Goal: Information Seeking & Learning: Learn about a topic

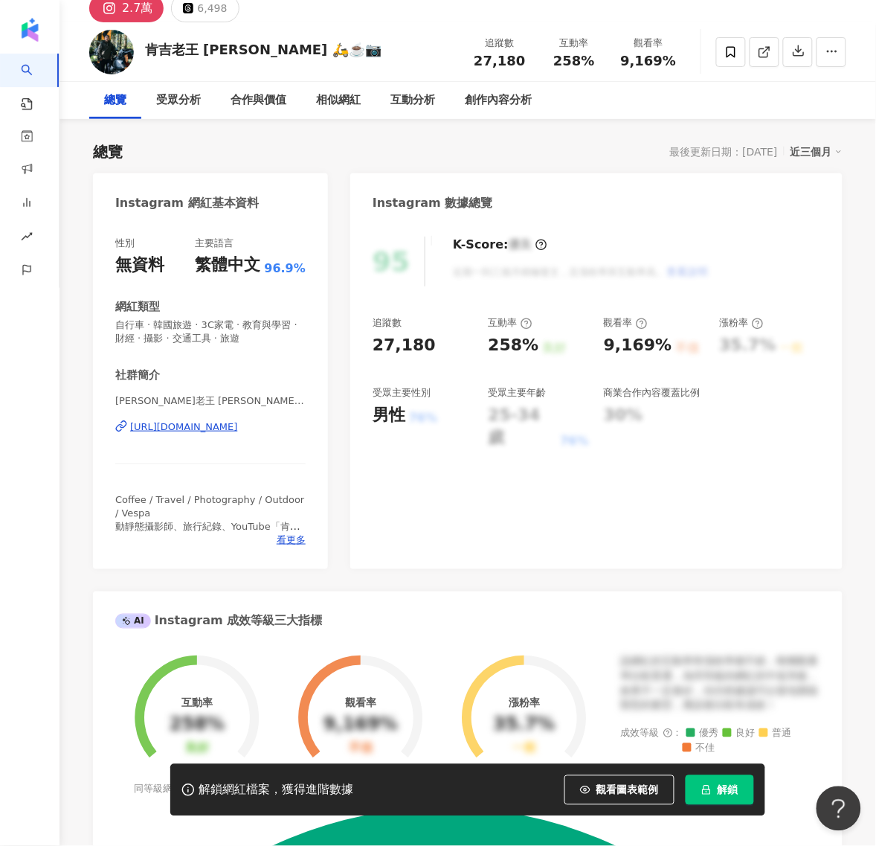
scroll to position [186, 0]
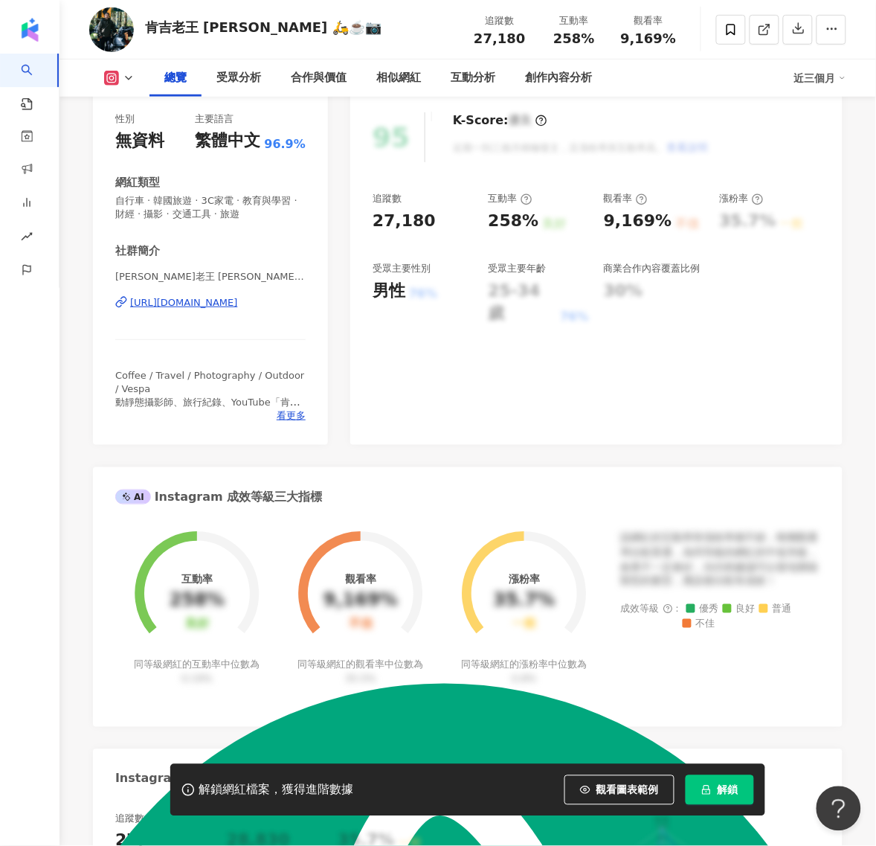
click at [164, 302] on div "https://www.instagram.com/kenjiwang5427/" at bounding box center [184, 302] width 108 height 13
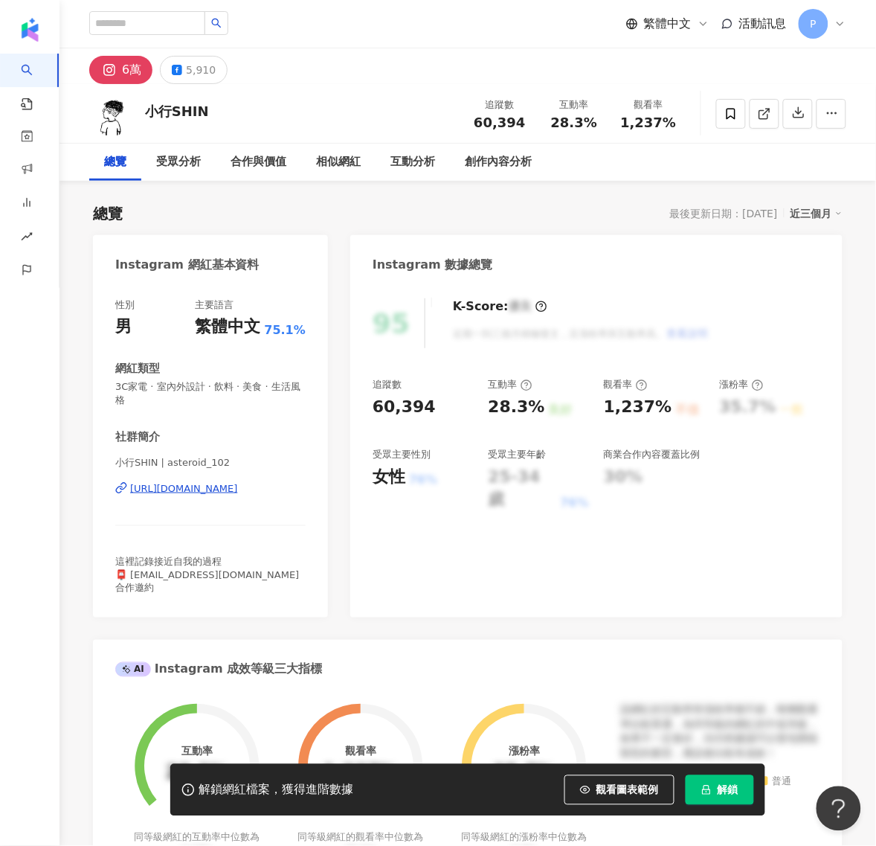
click at [187, 490] on div "https://www.instagram.com/asteroid_102/" at bounding box center [184, 488] width 108 height 13
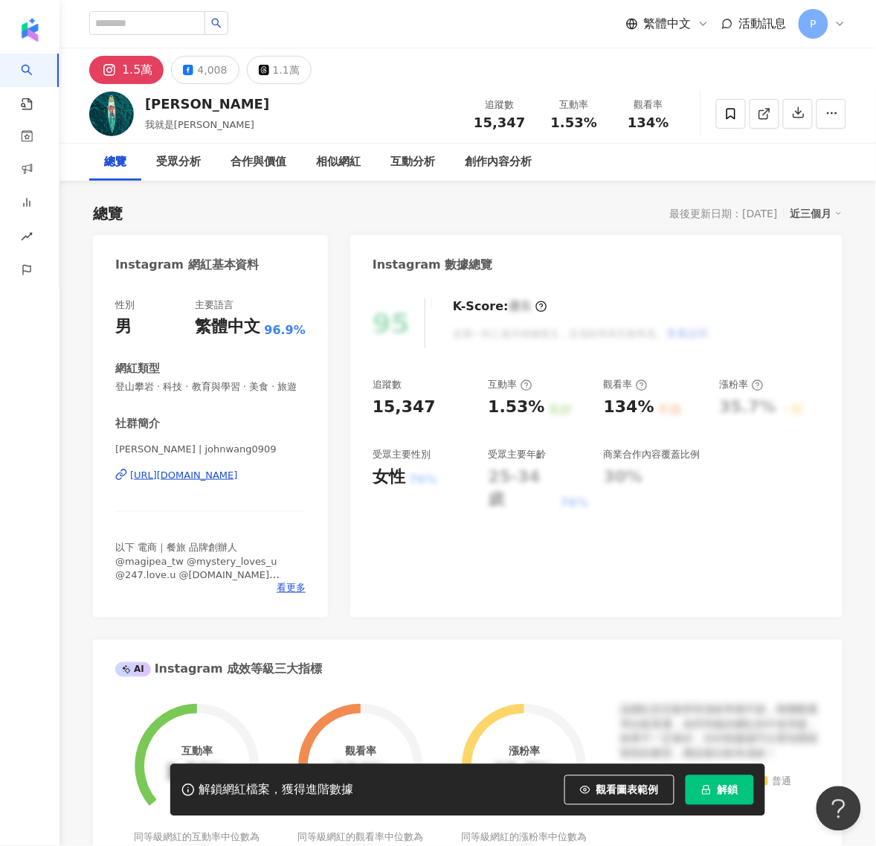
drag, startPoint x: 0, startPoint y: 0, endPoint x: 197, endPoint y: 492, distance: 529.8
click at [197, 482] on div "[URL][DOMAIN_NAME]" at bounding box center [184, 475] width 108 height 13
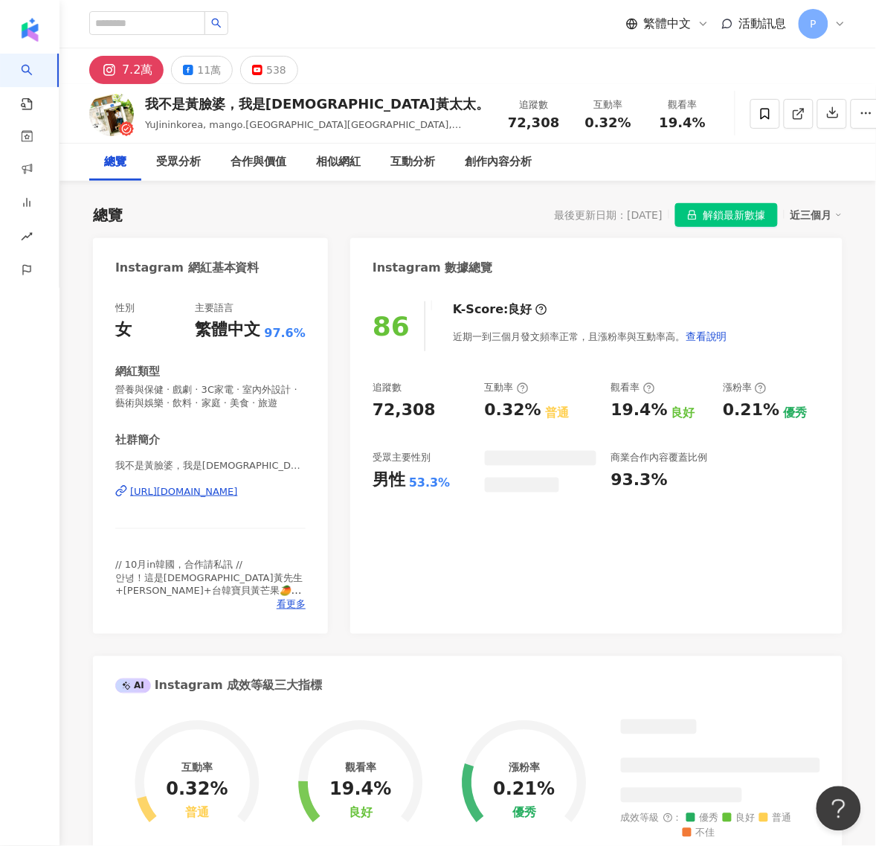
click at [184, 498] on div "https://www.instagram.com/tw_mango_korea/" at bounding box center [184, 491] width 108 height 13
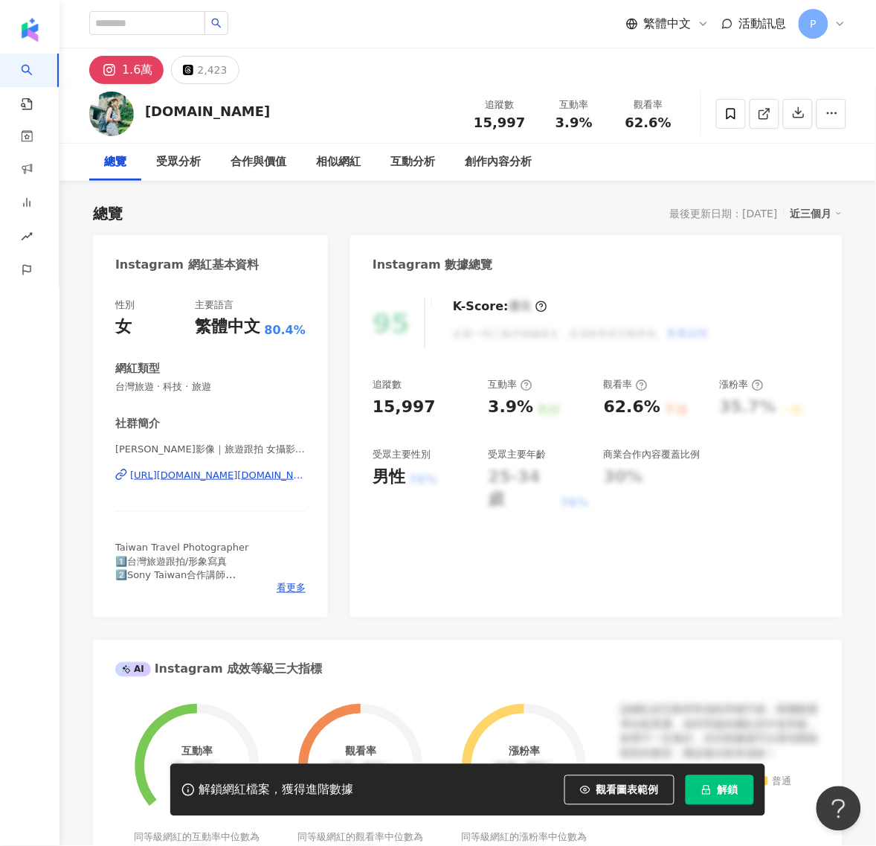
click at [179, 476] on div "https://www.instagram.com/chianmi.tw/" at bounding box center [218, 475] width 176 height 13
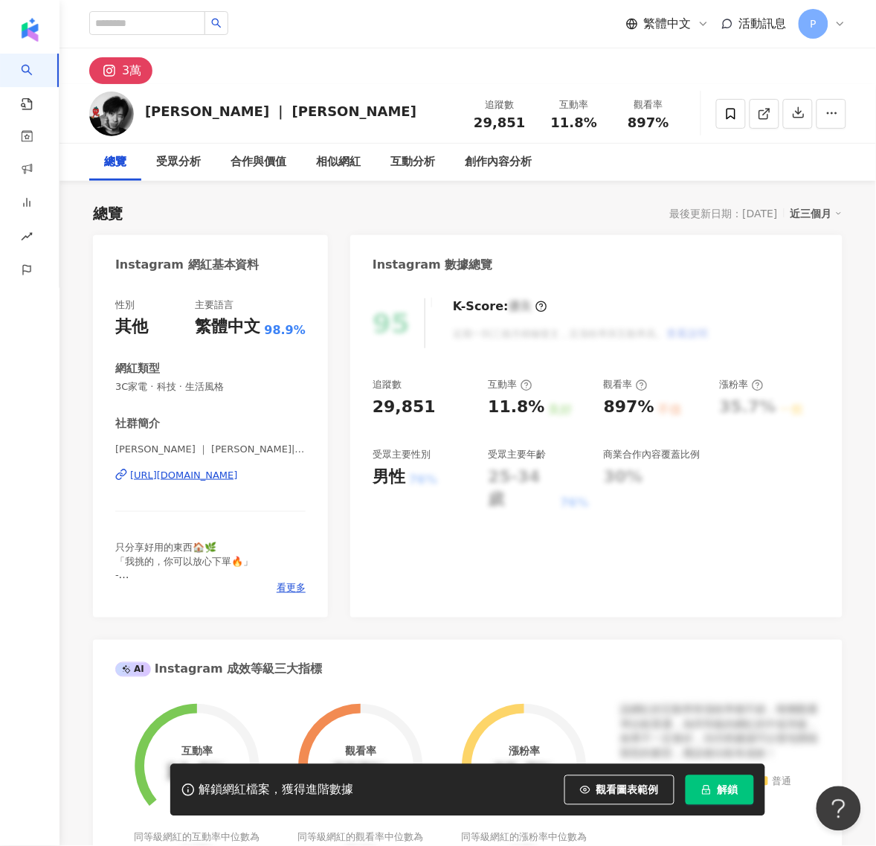
drag, startPoint x: 0, startPoint y: 0, endPoint x: 202, endPoint y: 478, distance: 518.5
click at [202, 478] on div "[URL][DOMAIN_NAME]" at bounding box center [184, 475] width 108 height 13
